Goal: Task Accomplishment & Management: Manage account settings

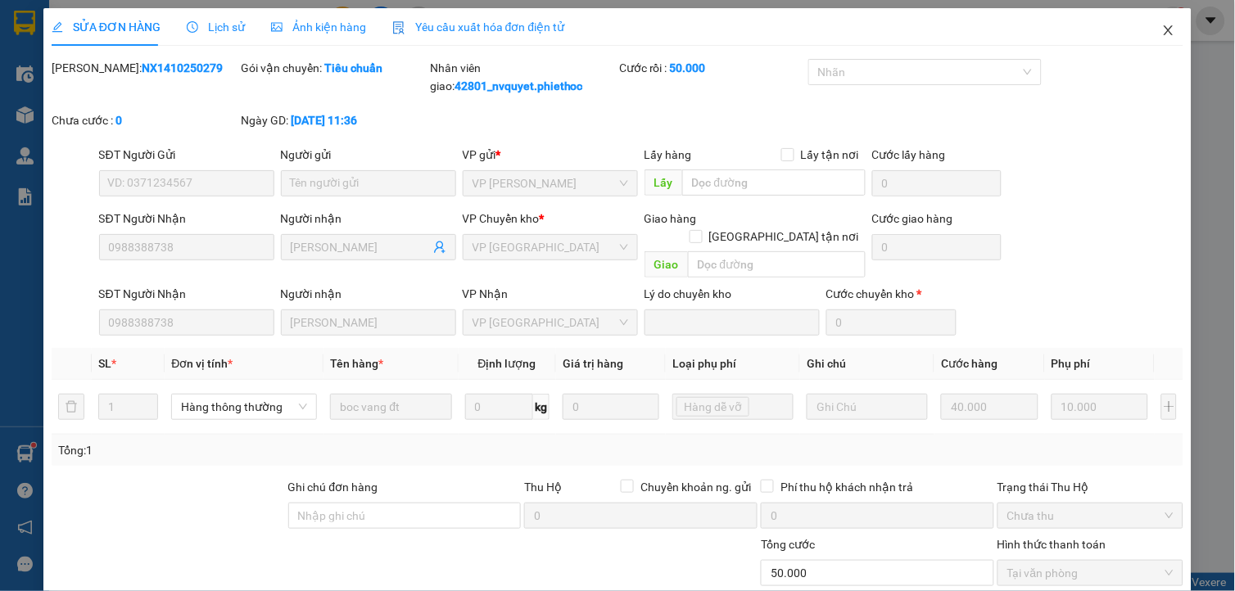
click at [1172, 27] on span "Close" at bounding box center [1169, 31] width 46 height 46
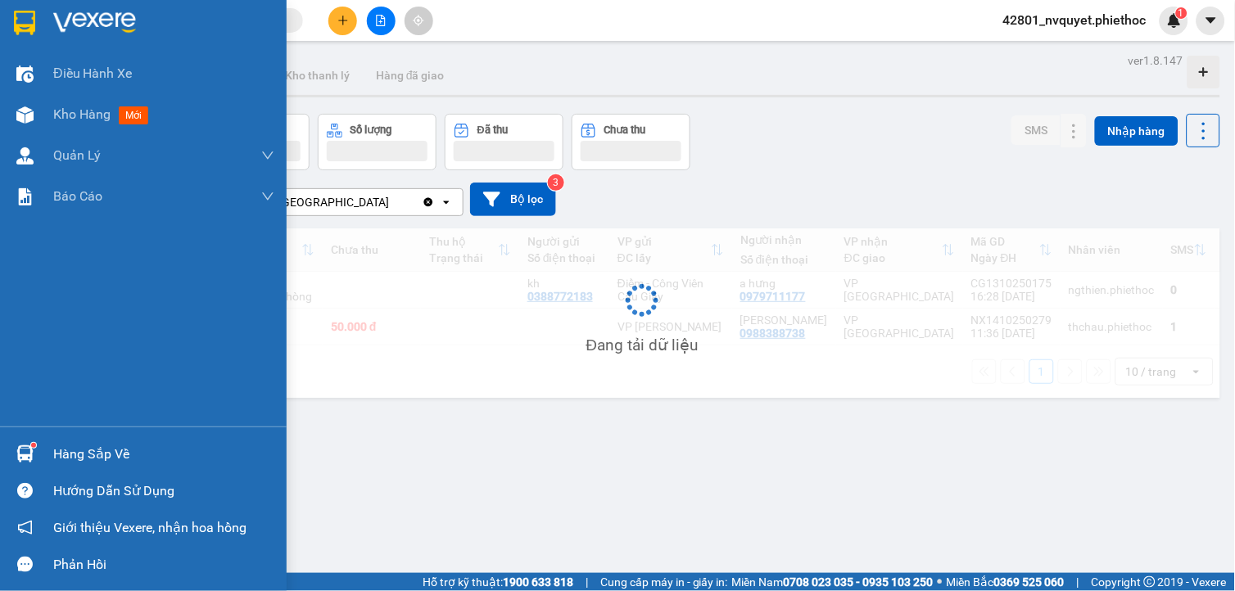
click at [33, 455] on img at bounding box center [24, 453] width 17 height 17
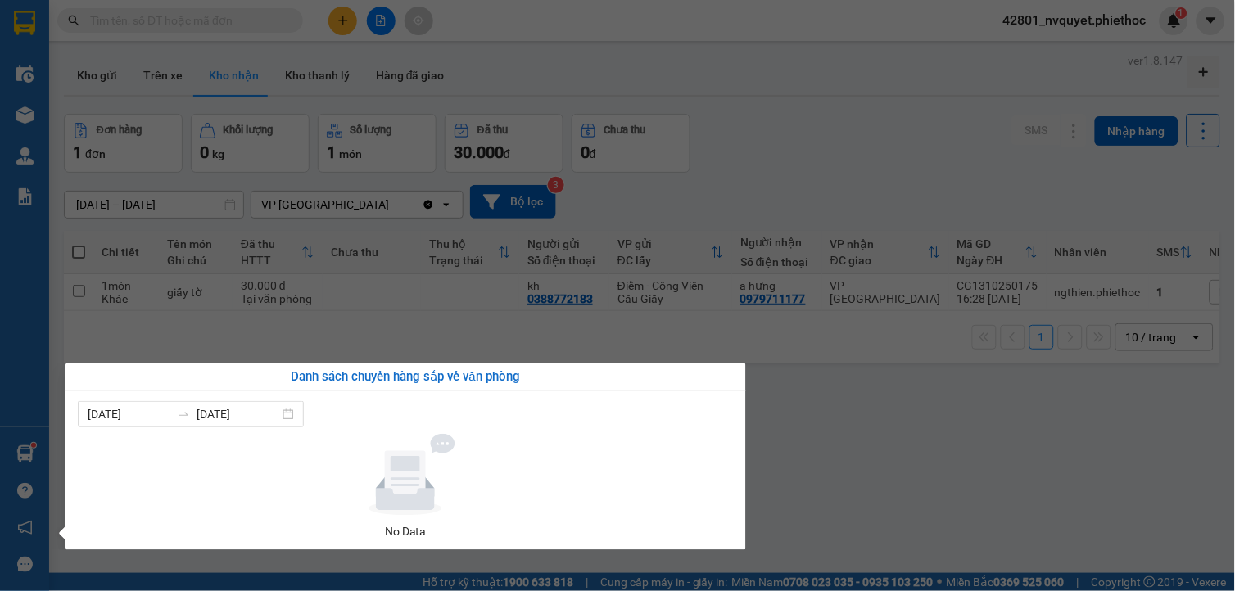
click at [968, 520] on section "Kết quả tìm kiếm ( 0 ) Bộ lọc No Data 42801_nvquyet.phiethoc 1 Điều hành xe Kho…" at bounding box center [617, 295] width 1235 height 591
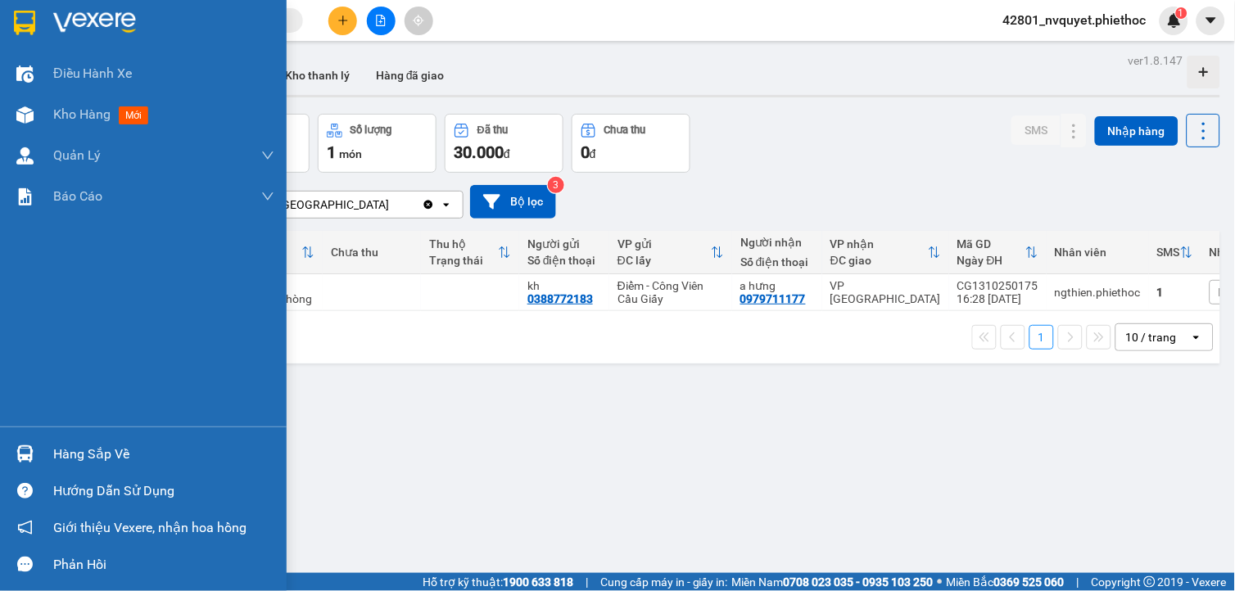
click at [27, 445] on div at bounding box center [25, 454] width 29 height 29
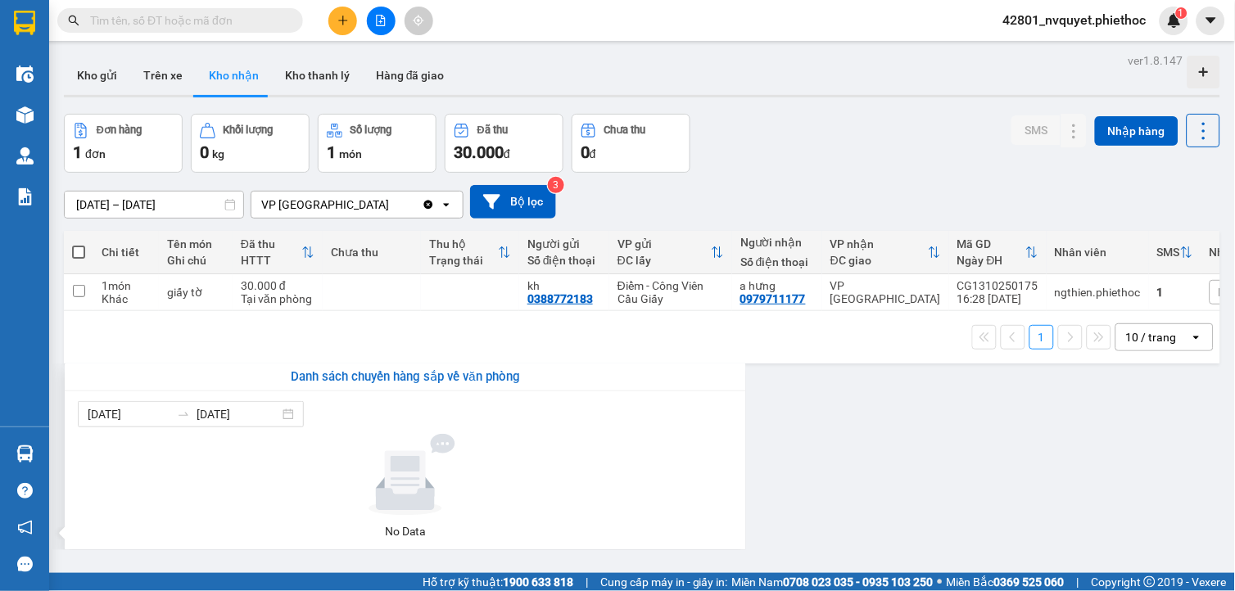
drag, startPoint x: 836, startPoint y: 355, endPoint x: 866, endPoint y: 309, distance: 55.2
click at [837, 355] on section "Kết quả tìm kiếm ( 0 ) Bộ lọc No Data 42801_nvquyet.phiethoc 1 Điều hành xe Kho…" at bounding box center [617, 295] width 1235 height 591
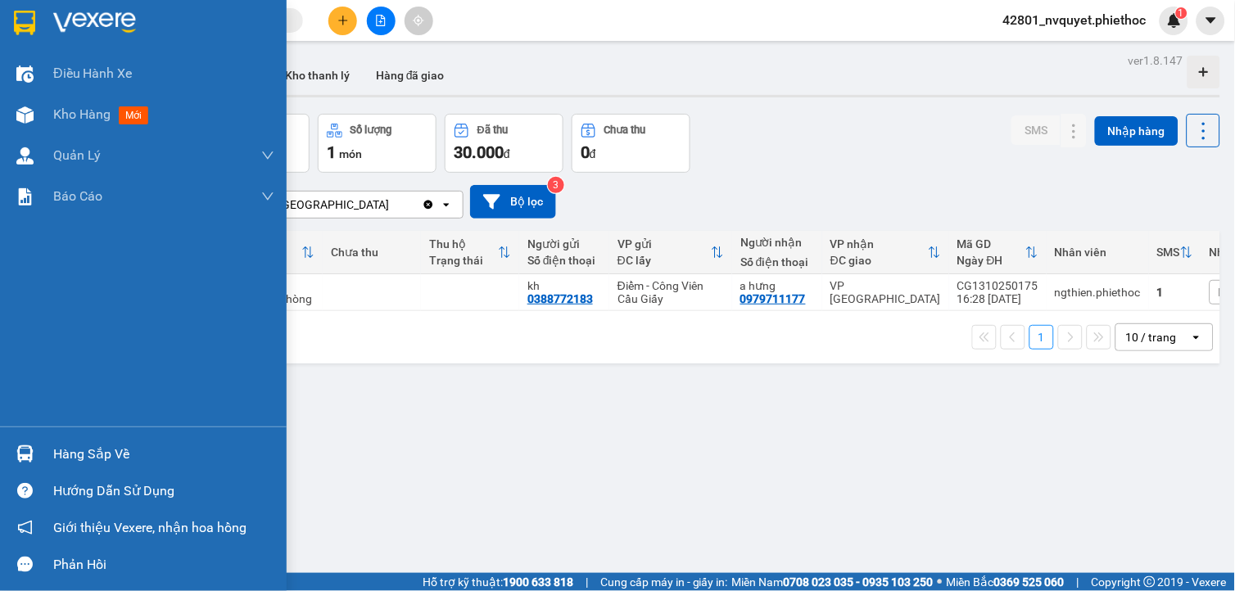
click at [26, 447] on img at bounding box center [24, 453] width 17 height 17
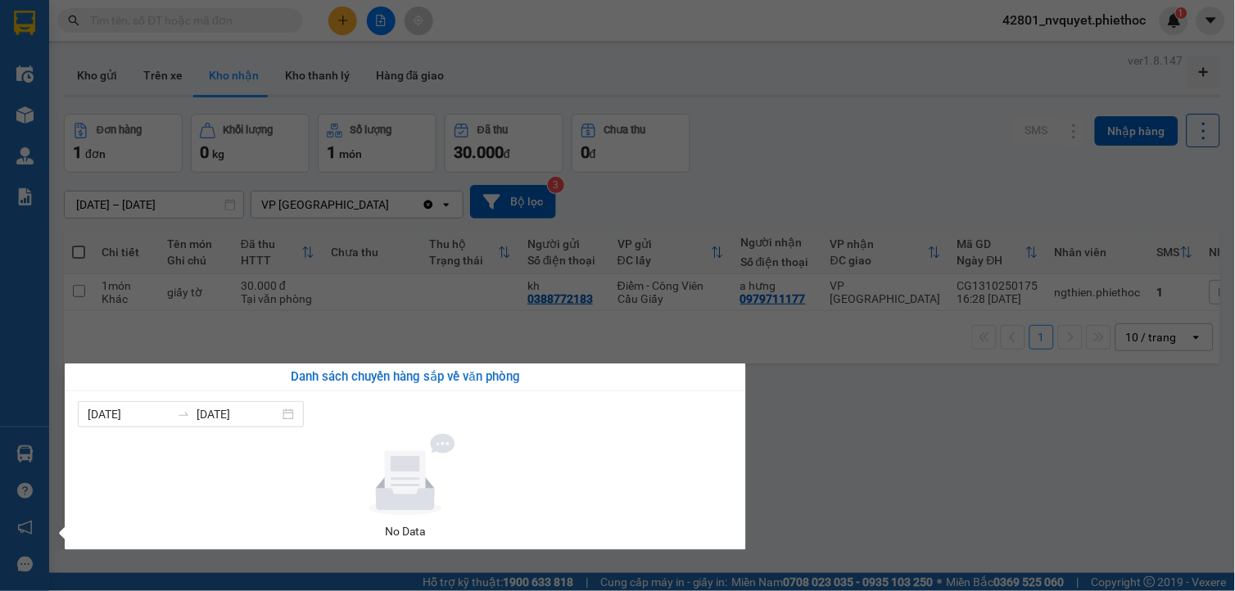
click at [200, 198] on section "Kết quả tìm kiếm ( 0 ) Bộ lọc No Data 42801_nvquyet.phiethoc 1 Điều hành xe Kho…" at bounding box center [617, 295] width 1235 height 591
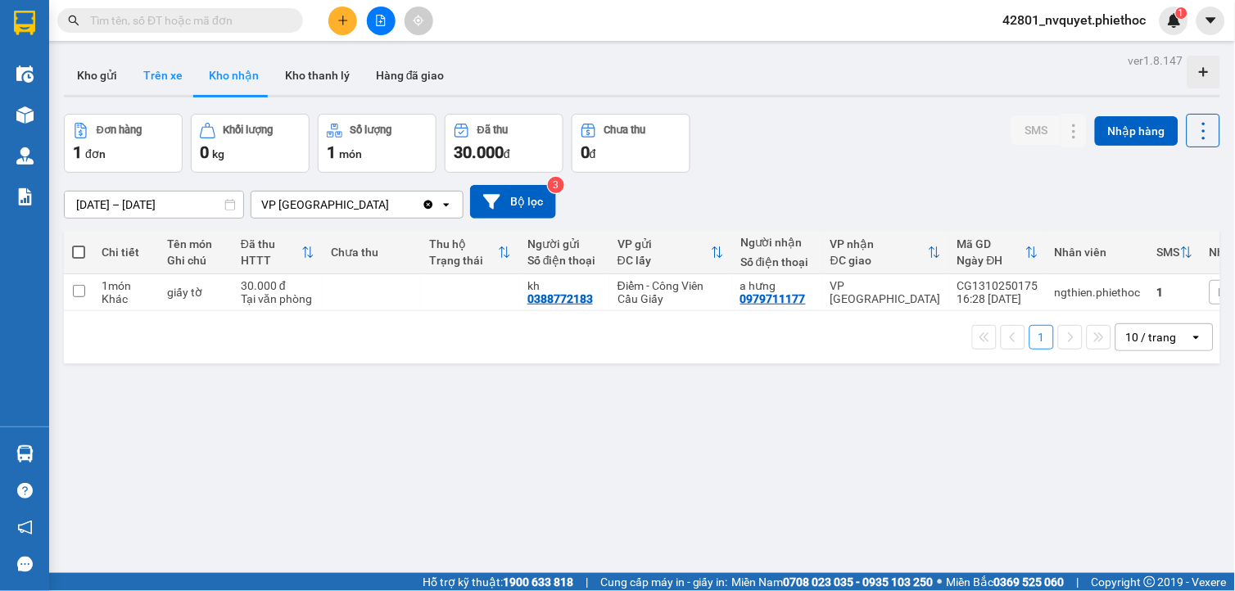
click at [165, 75] on button "Trên xe" at bounding box center [163, 75] width 66 height 39
type input "[DATE] – [DATE]"
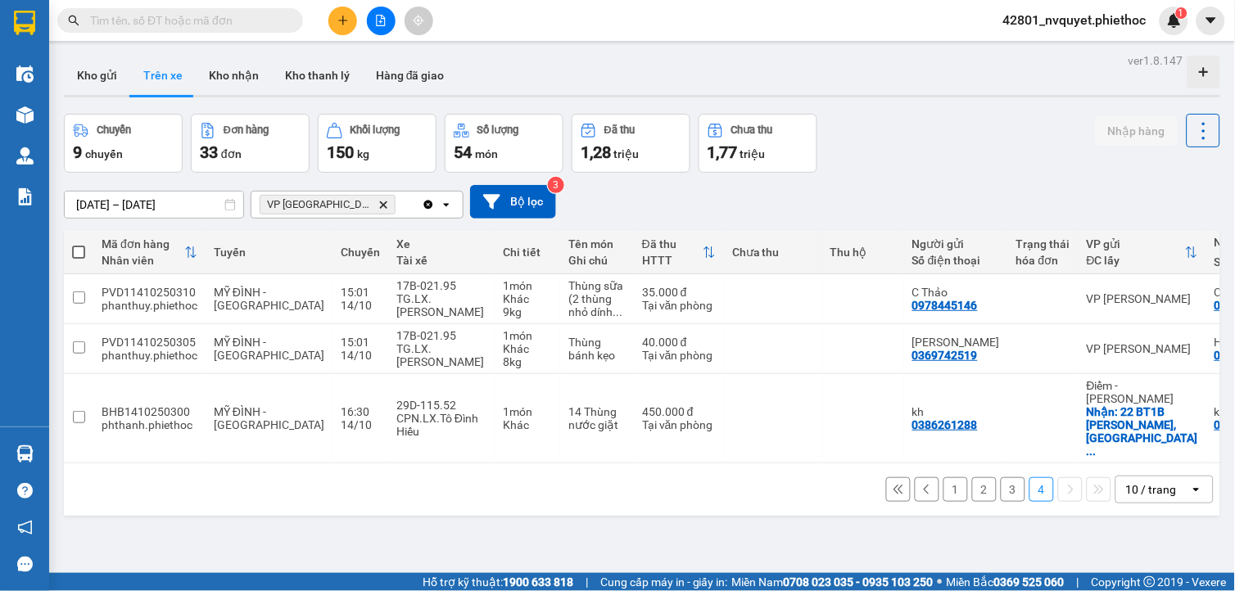
click at [331, 203] on span "VP Thái Bình Delete" at bounding box center [328, 205] width 136 height 20
click at [380, 201] on icon "VP Thái Bình, close by backspace" at bounding box center [383, 204] width 7 height 7
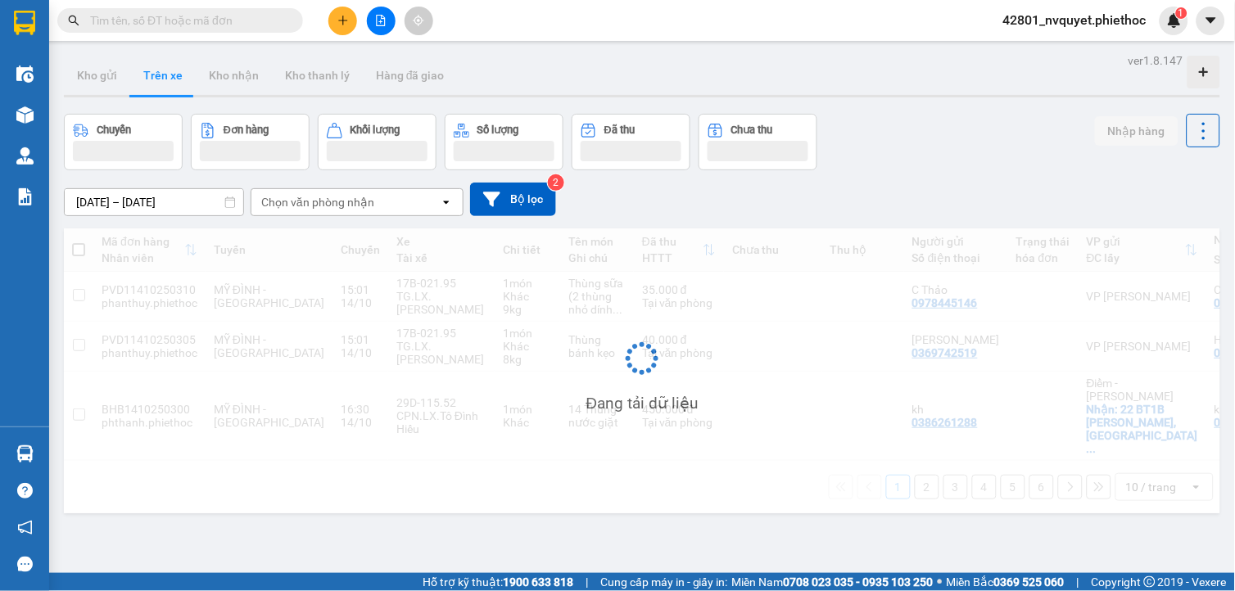
click at [348, 206] on div "Chọn văn phòng nhận" at bounding box center [317, 202] width 113 height 16
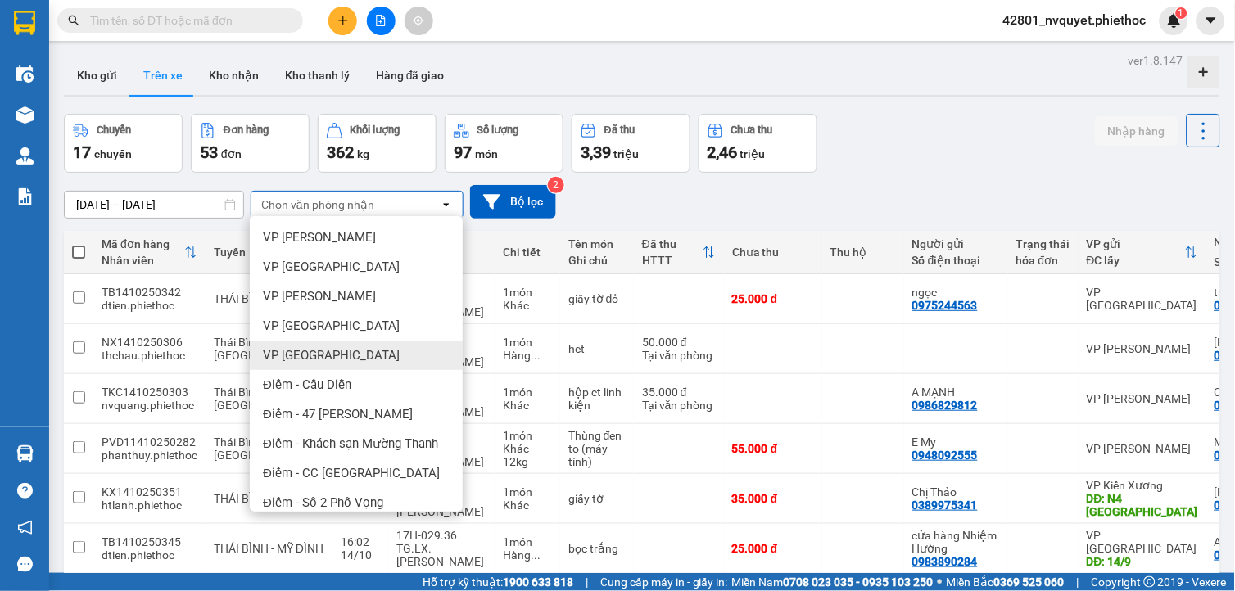
click at [329, 346] on div "VP [GEOGRAPHIC_DATA]" at bounding box center [356, 355] width 213 height 29
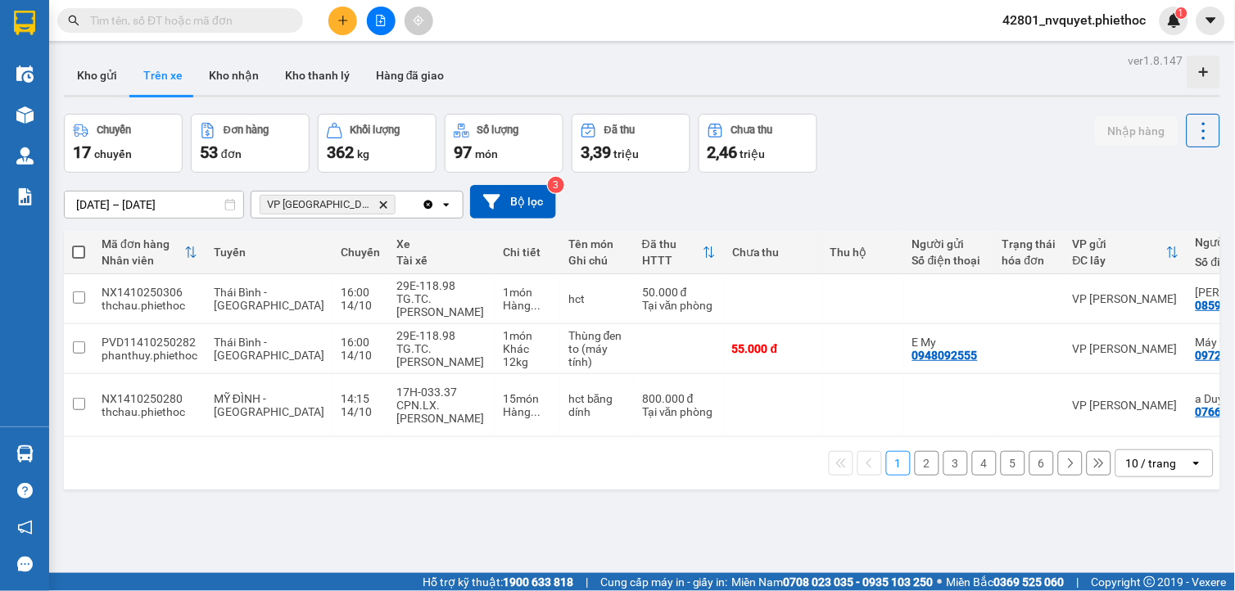
scroll to position [0, 205]
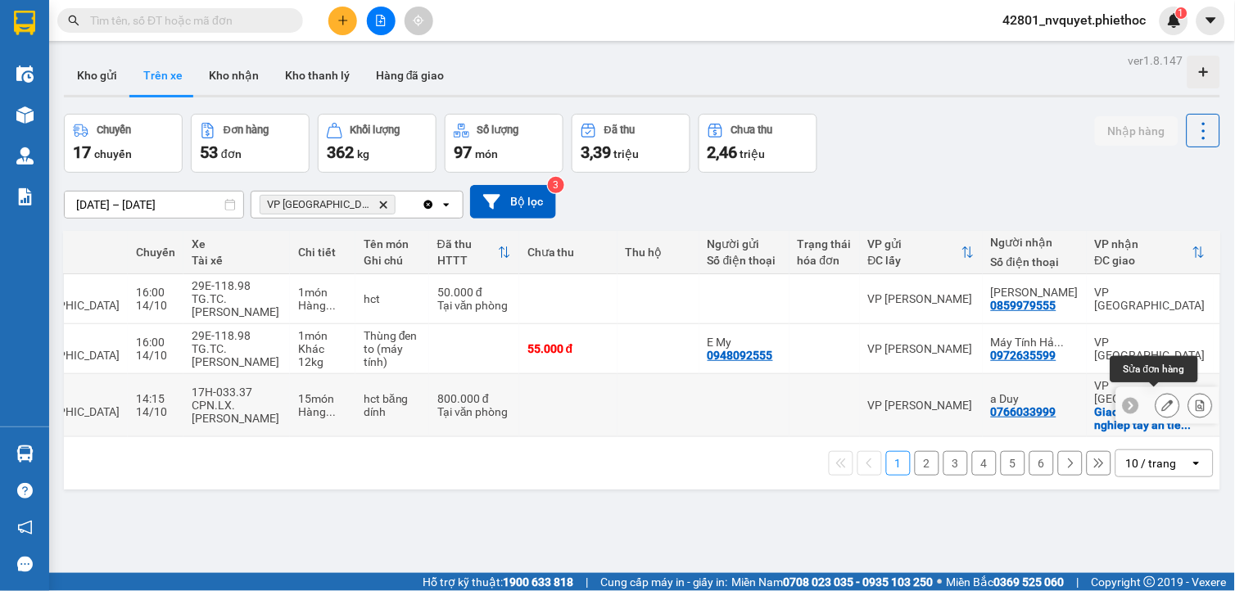
click at [1164, 398] on button at bounding box center [1167, 405] width 23 height 29
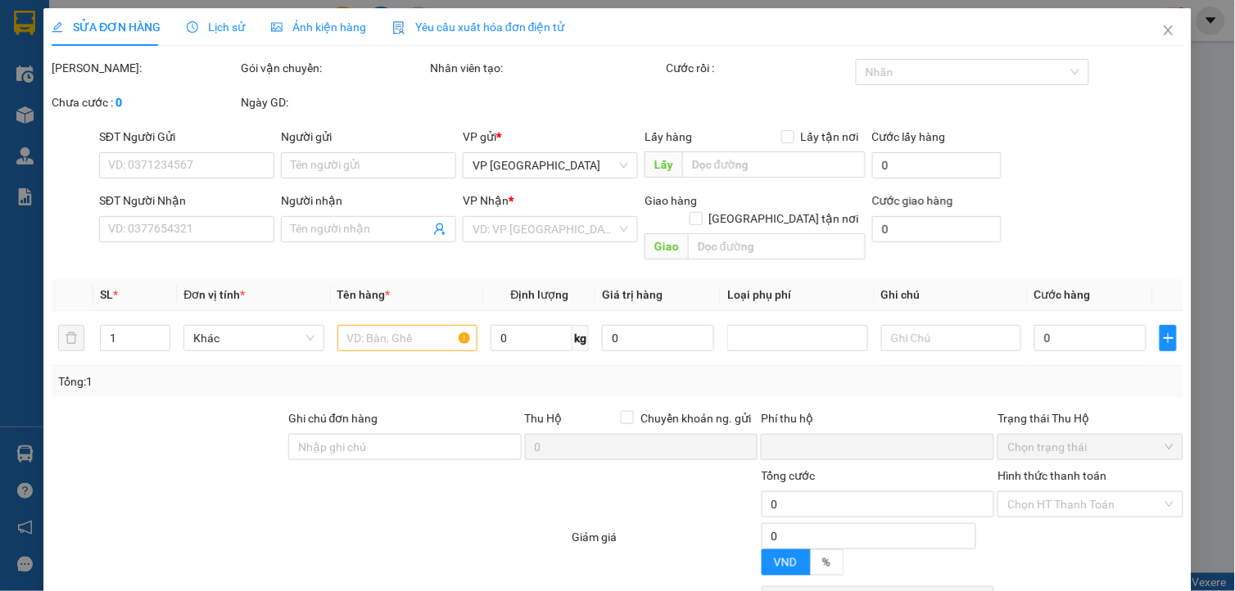
type input "0766033999"
type input "a Duy"
checkbox input "true"
type input "khu cong nghiep tay an tiền an"
type input "0"
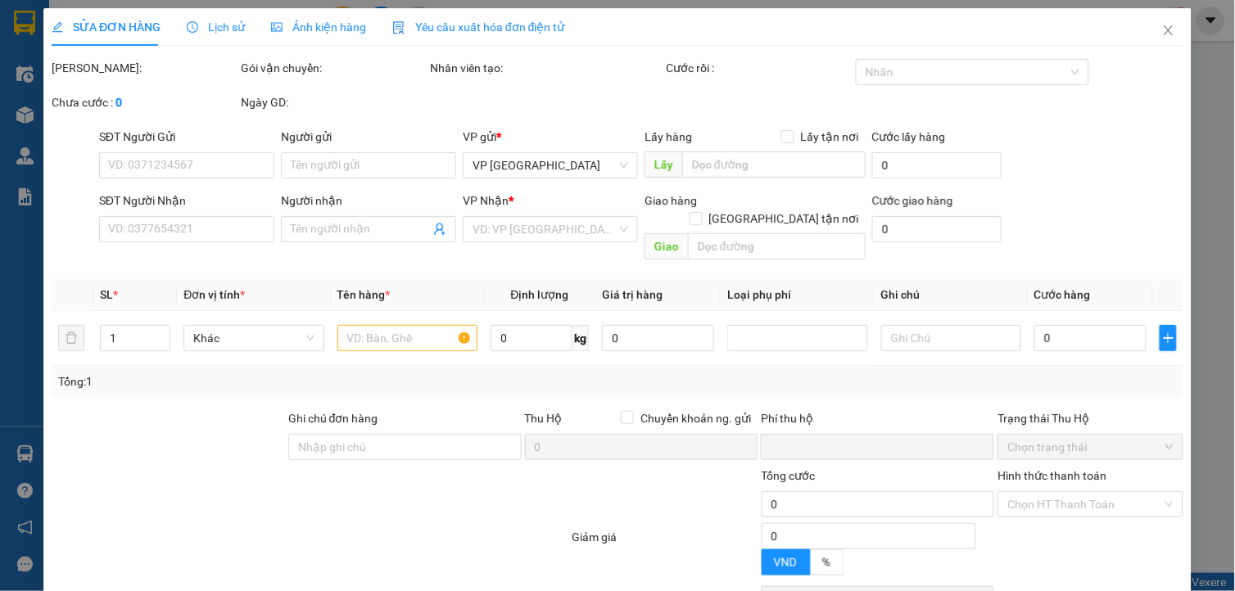
type input "800.000"
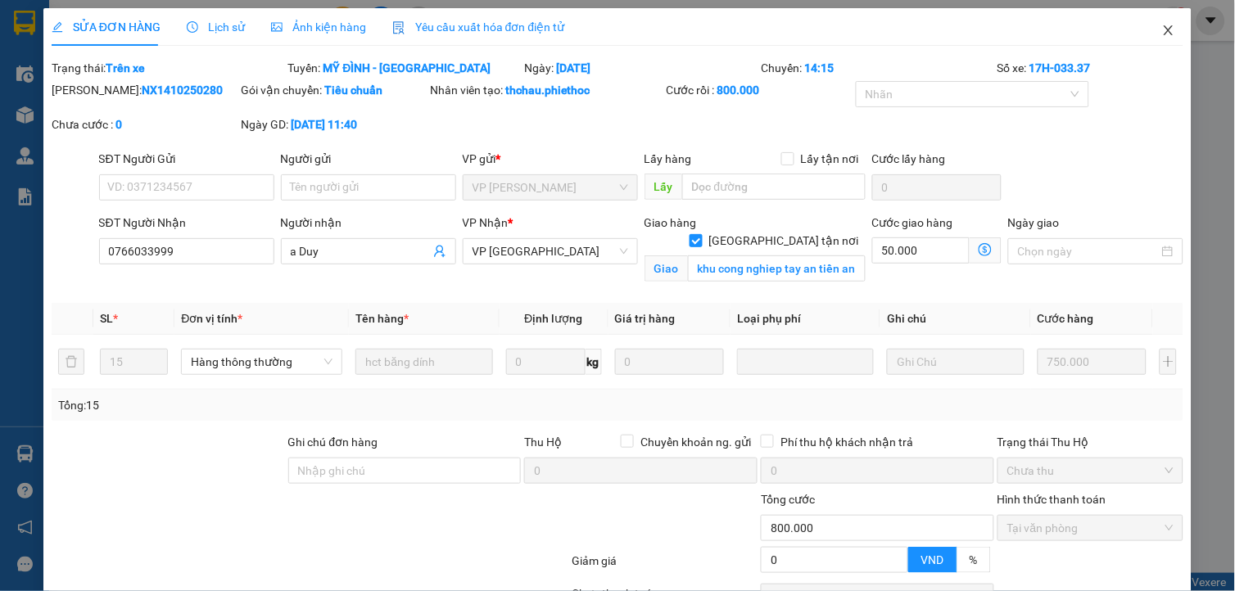
click at [1146, 29] on span "Close" at bounding box center [1169, 31] width 46 height 46
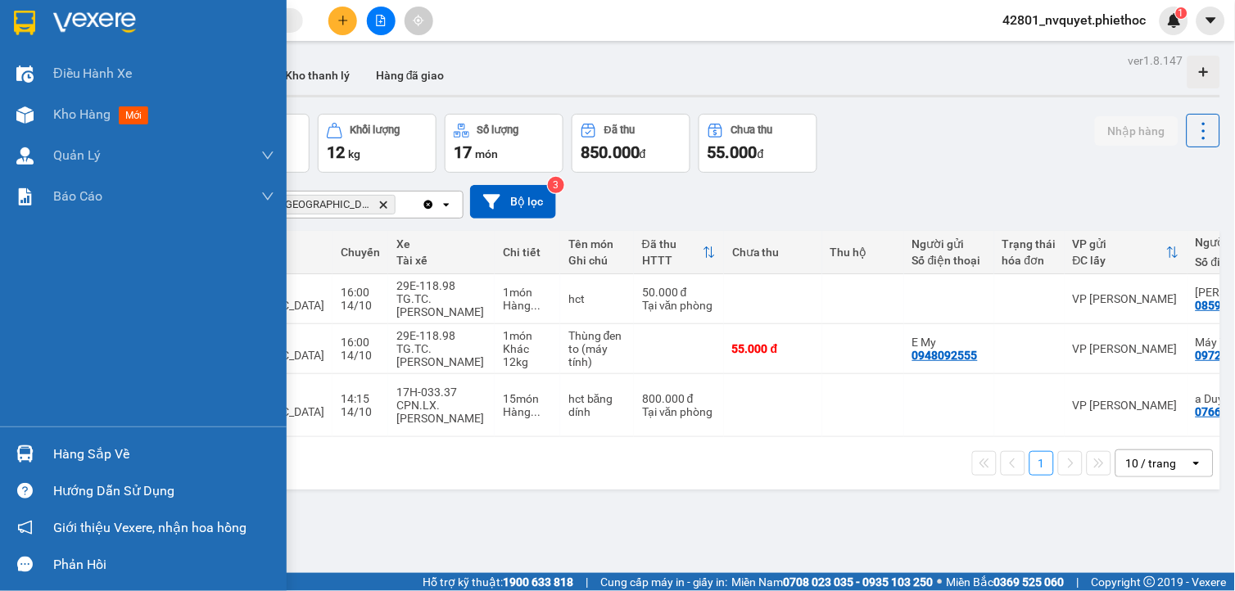
click at [43, 443] on div "Hàng sắp về" at bounding box center [143, 454] width 287 height 37
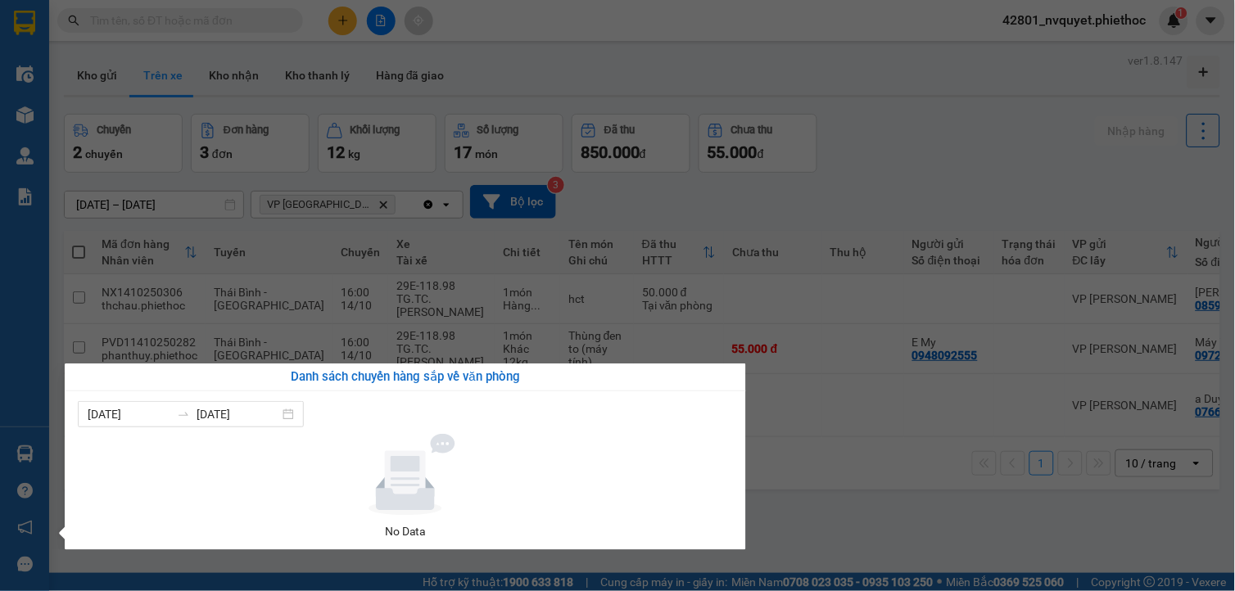
click at [809, 445] on section "Kết quả tìm kiếm ( 0 ) Bộ lọc No Data 42801_nvquyet.phiethoc 1 Điều hành xe Kho…" at bounding box center [617, 295] width 1235 height 591
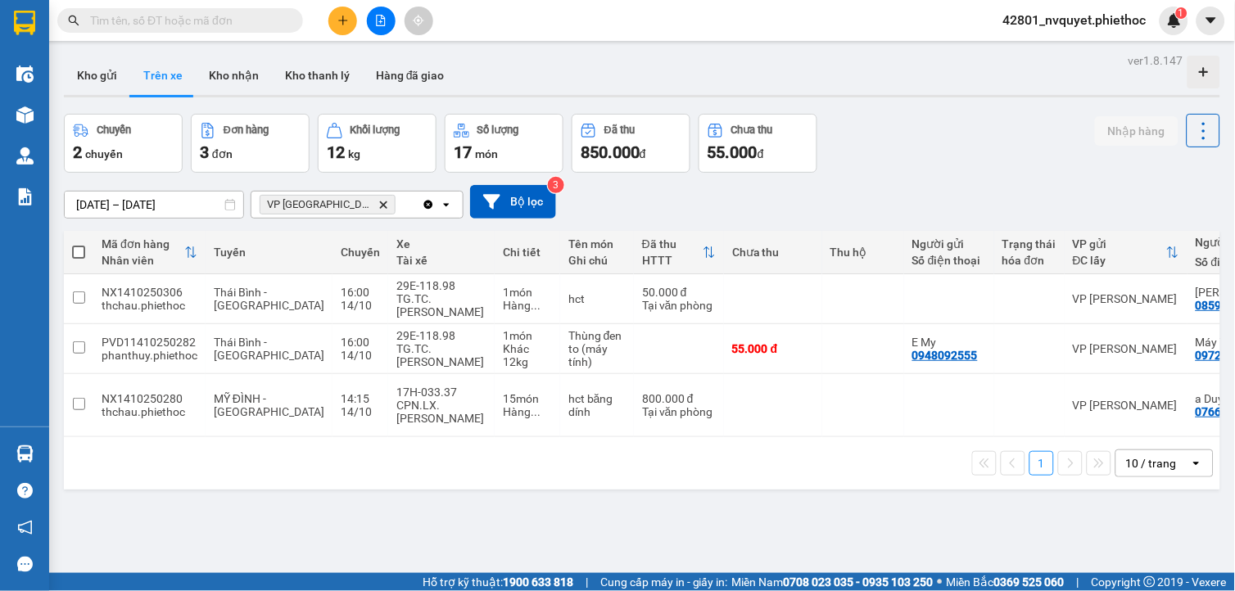
click at [378, 209] on icon "Delete" at bounding box center [383, 205] width 10 height 10
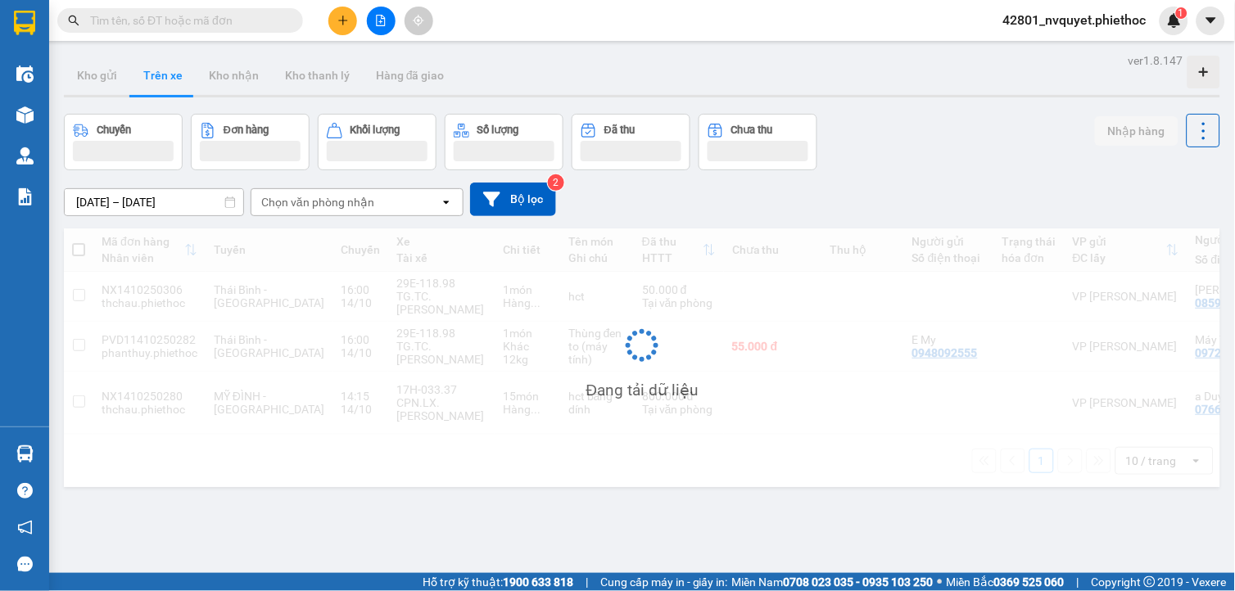
click at [337, 208] on div "Chọn văn phòng nhận" at bounding box center [317, 202] width 113 height 16
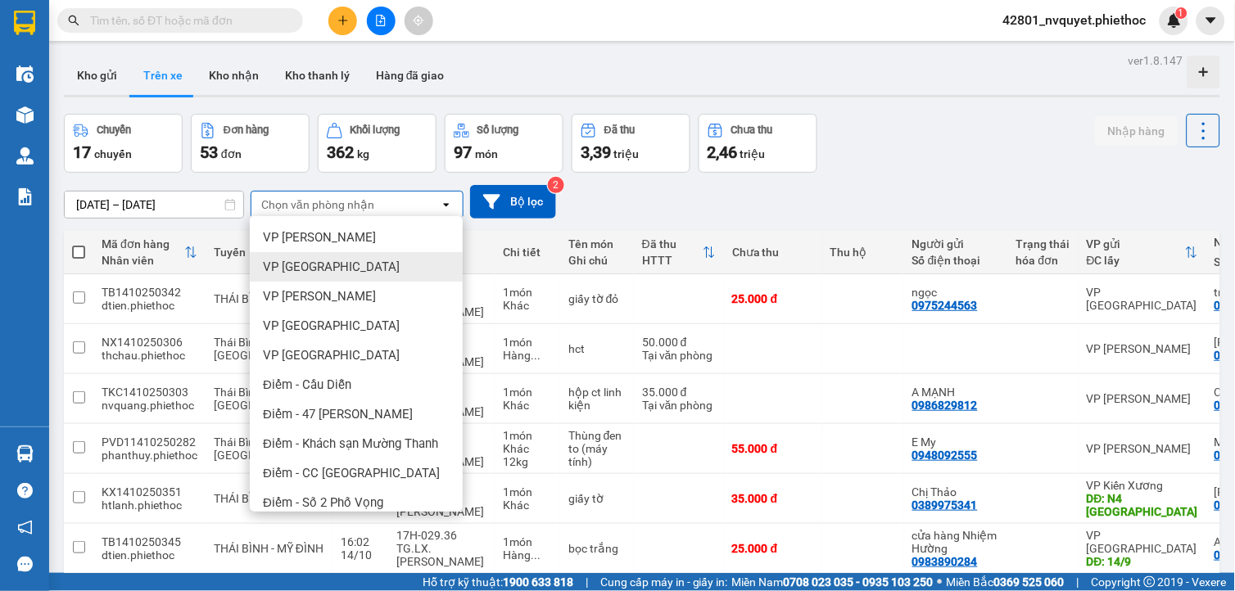
click at [322, 260] on span "VP [GEOGRAPHIC_DATA]" at bounding box center [331, 267] width 137 height 16
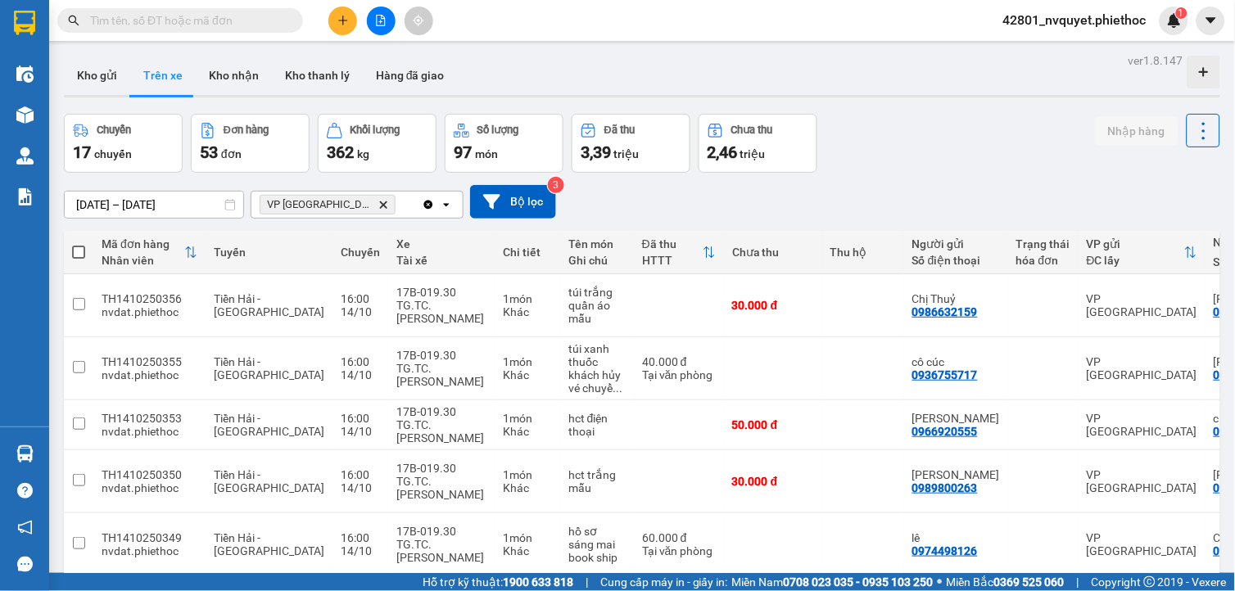
scroll to position [263, 0]
